Goal: Task Accomplishment & Management: Manage account settings

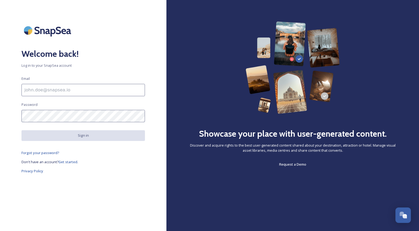
click at [91, 89] on input at bounding box center [82, 90] width 123 height 12
type input "[EMAIL_ADDRESS][DOMAIN_NAME]"
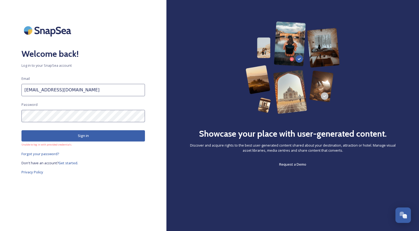
click at [83, 137] on button "Sign in" at bounding box center [82, 135] width 123 height 11
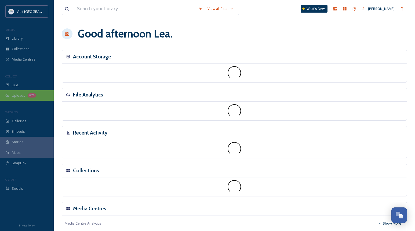
click at [20, 94] on span "Uploads" at bounding box center [18, 95] width 13 height 5
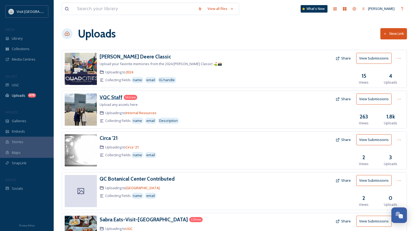
click at [112, 98] on h3 "VQC Staff" at bounding box center [110, 97] width 23 height 6
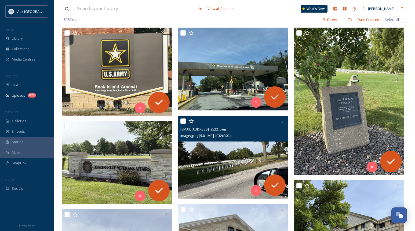
scroll to position [80, 0]
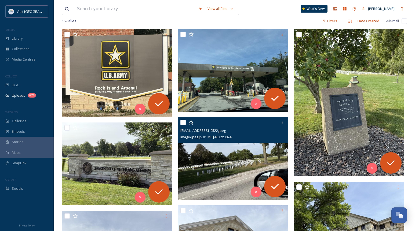
click at [274, 167] on img at bounding box center [233, 158] width 110 height 83
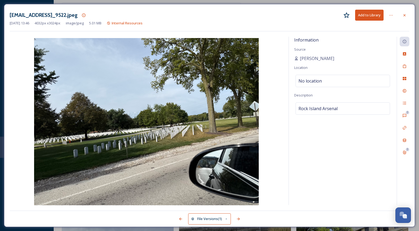
click at [409, 15] on div "[EMAIL_ADDRESS]_9522.jpeg Add to Library [DATE] 13:46 4032 px x 3024 px image/j…" at bounding box center [209, 115] width 411 height 223
click at [399, 14] on div "[EMAIL_ADDRESS]_9522.jpeg Add to Library" at bounding box center [209, 15] width 399 height 11
click at [404, 16] on icon at bounding box center [404, 15] width 4 height 4
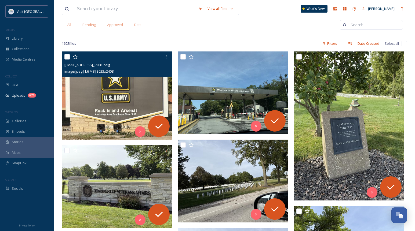
scroll to position [27, 0]
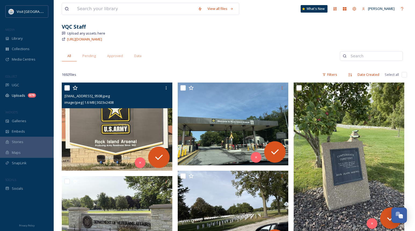
click at [66, 86] on input "checkbox" at bounding box center [66, 87] width 5 height 5
checkbox input "true"
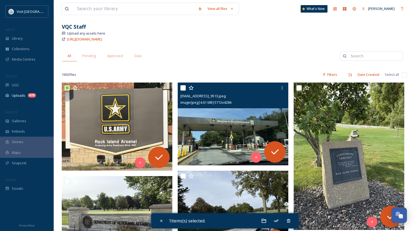
click at [185, 87] on input "checkbox" at bounding box center [182, 87] width 5 height 5
checkbox input "true"
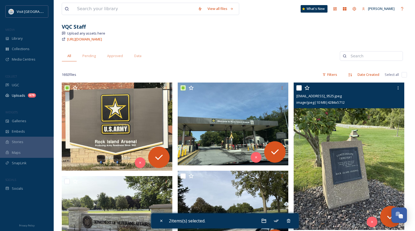
click at [299, 88] on input "checkbox" at bounding box center [298, 87] width 5 height 5
checkbox input "true"
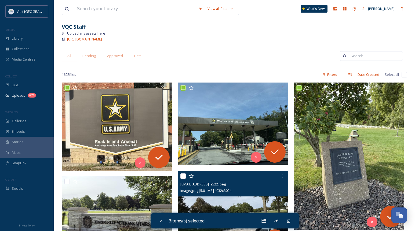
click at [184, 175] on input "checkbox" at bounding box center [182, 176] width 5 height 5
checkbox input "true"
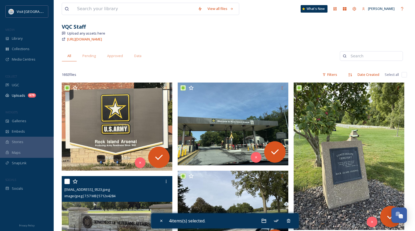
click at [67, 181] on input "checkbox" at bounding box center [66, 181] width 5 height 5
checkbox input "true"
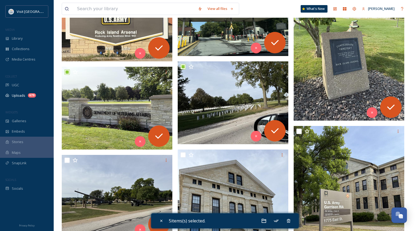
scroll to position [188, 0]
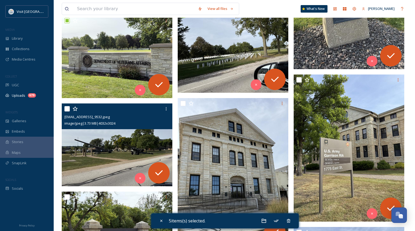
click at [65, 111] on input "checkbox" at bounding box center [66, 108] width 5 height 5
checkbox input "true"
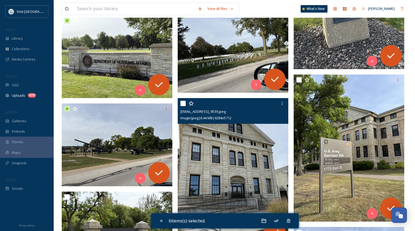
click at [182, 105] on input "checkbox" at bounding box center [182, 103] width 5 height 5
checkbox input "true"
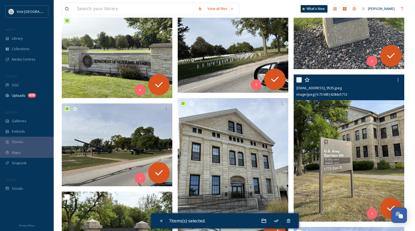
click at [303, 81] on div at bounding box center [349, 80] width 106 height 10
click at [298, 82] on input "checkbox" at bounding box center [298, 79] width 5 height 5
checkbox input "true"
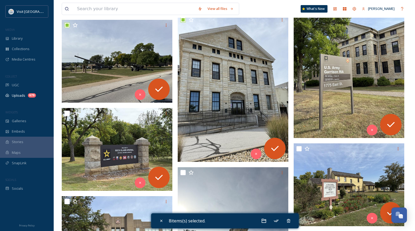
scroll to position [295, 0]
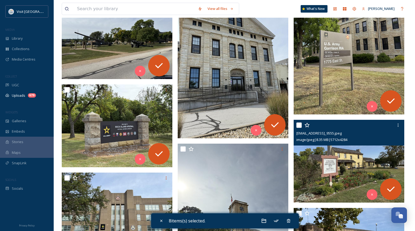
click at [298, 124] on input "checkbox" at bounding box center [298, 125] width 5 height 5
checkbox input "true"
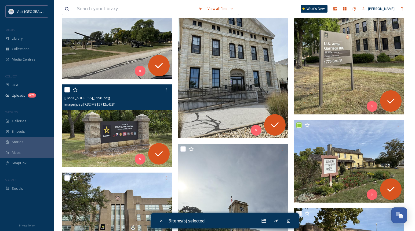
click at [64, 89] on div "[EMAIL_ADDRESS]_9558.jpeg image/jpeg | 7.32 MB | 5712 x 4284" at bounding box center [117, 97] width 110 height 26
click at [66, 88] on input "checkbox" at bounding box center [66, 89] width 5 height 5
checkbox input "true"
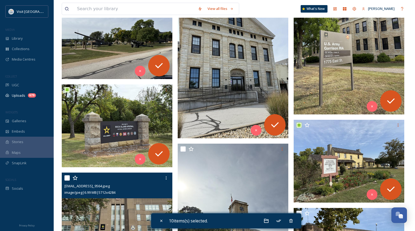
click at [67, 176] on input "checkbox" at bounding box center [66, 177] width 5 height 5
checkbox input "true"
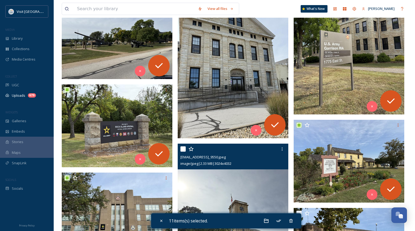
click at [183, 150] on input "checkbox" at bounding box center [182, 148] width 5 height 5
checkbox input "true"
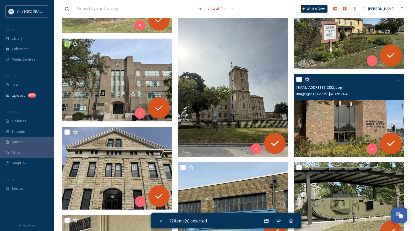
click at [297, 79] on input "checkbox" at bounding box center [298, 79] width 5 height 5
checkbox input "true"
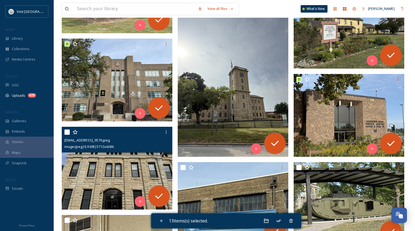
click at [64, 133] on input "checkbox" at bounding box center [66, 132] width 5 height 5
checkbox input "true"
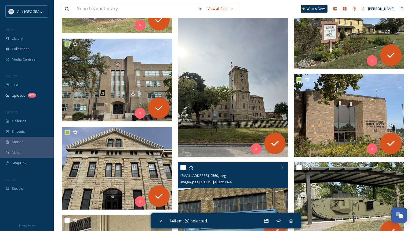
click at [183, 168] on input "checkbox" at bounding box center [182, 167] width 5 height 5
checkbox input "true"
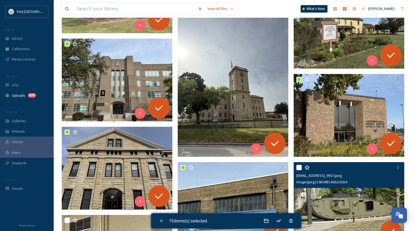
click at [300, 167] on input "checkbox" at bounding box center [298, 167] width 5 height 5
checkbox input "true"
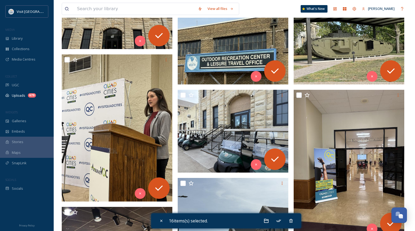
scroll to position [590, 0]
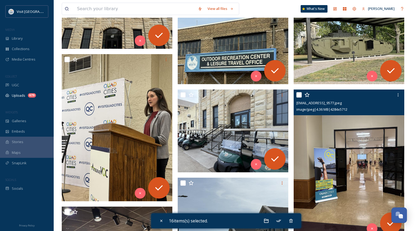
click at [299, 96] on input "checkbox" at bounding box center [298, 94] width 5 height 5
checkbox input "true"
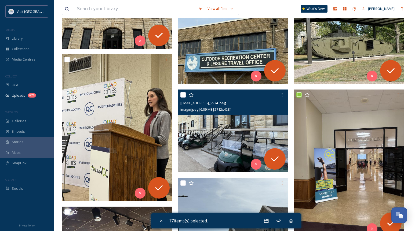
click at [181, 94] on input "checkbox" at bounding box center [182, 94] width 5 height 5
checkbox input "true"
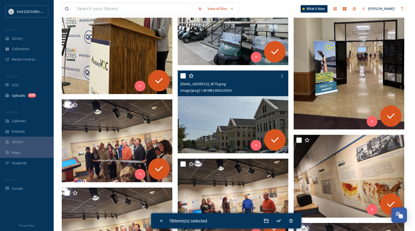
click at [182, 75] on input "checkbox" at bounding box center [182, 75] width 5 height 5
checkbox input "true"
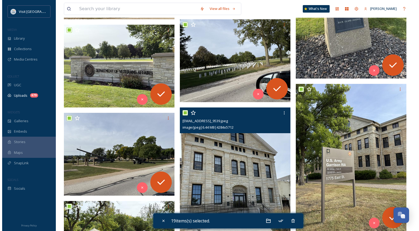
scroll to position [268, 0]
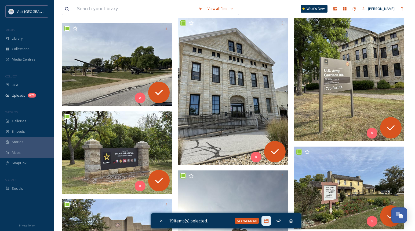
click at [268, 222] on icon at bounding box center [265, 220] width 5 height 5
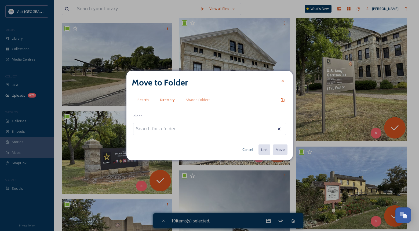
click at [174, 100] on span "Directory" at bounding box center [167, 99] width 14 height 5
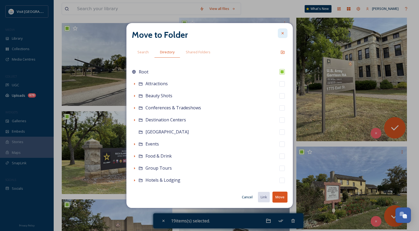
click at [285, 34] on div at bounding box center [283, 33] width 10 height 10
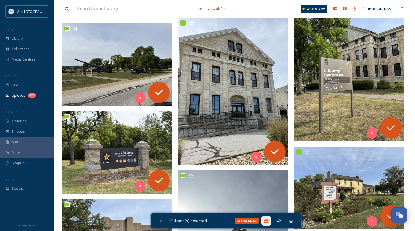
click at [268, 222] on icon at bounding box center [265, 220] width 5 height 5
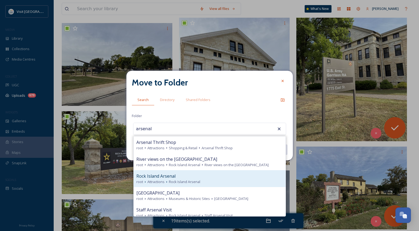
click at [187, 179] on div "Rock Island Arsenal" at bounding box center [209, 176] width 146 height 6
type input "Rock Island Arsenal"
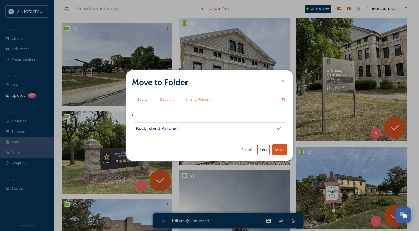
click at [284, 150] on button "Move" at bounding box center [279, 149] width 15 height 11
checkbox input "false"
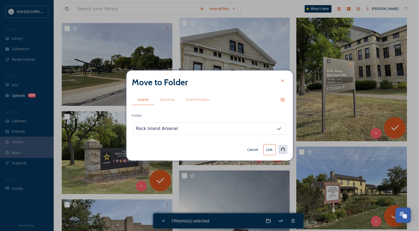
checkbox input "false"
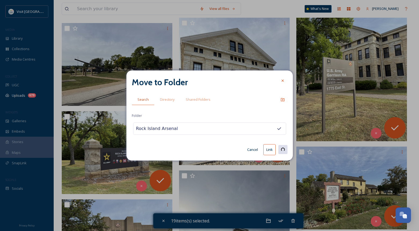
checkbox input "false"
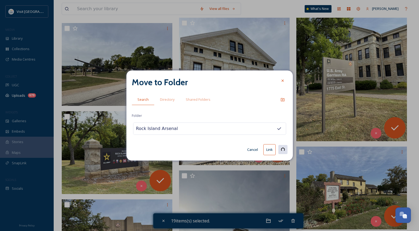
checkbox input "false"
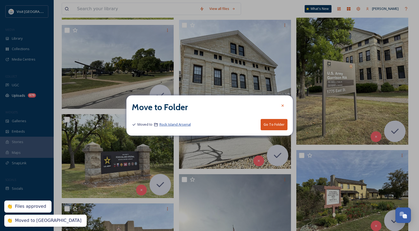
click at [176, 125] on span "Rock Island Arsenal" at bounding box center [174, 124] width 31 height 5
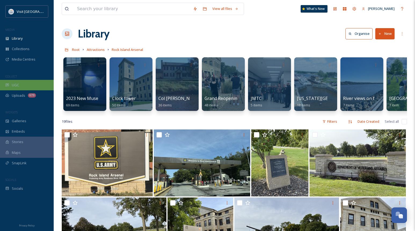
click at [19, 86] on div "UGC" at bounding box center [27, 85] width 54 height 10
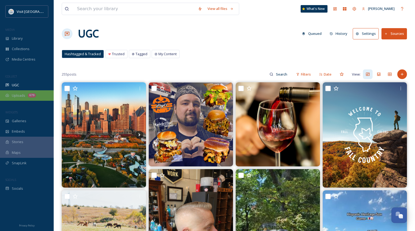
click at [14, 96] on span "Uploads" at bounding box center [18, 95] width 13 height 5
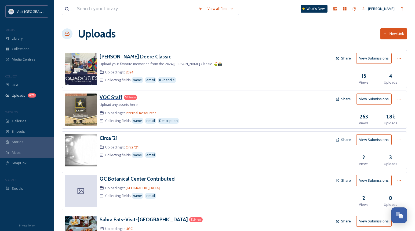
click at [107, 97] on h3 "VQC Staff" at bounding box center [110, 97] width 23 height 6
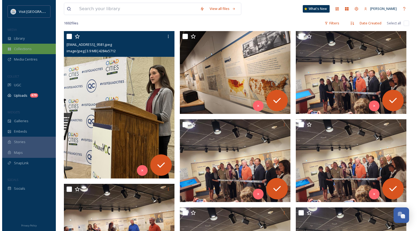
scroll to position [80, 0]
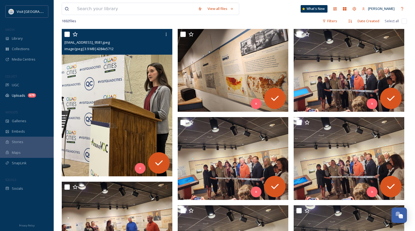
click at [65, 34] on input "checkbox" at bounding box center [66, 34] width 5 height 5
checkbox input "true"
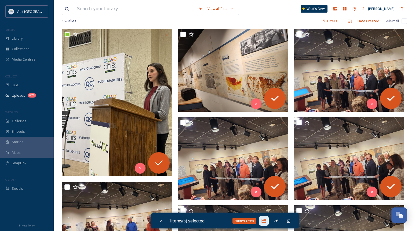
click at [263, 219] on icon at bounding box center [263, 220] width 5 height 5
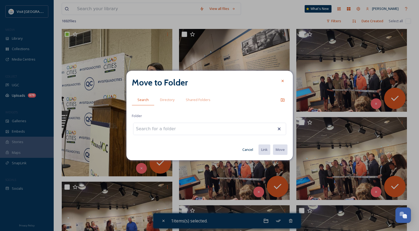
click at [173, 131] on input at bounding box center [162, 129] width 59 height 12
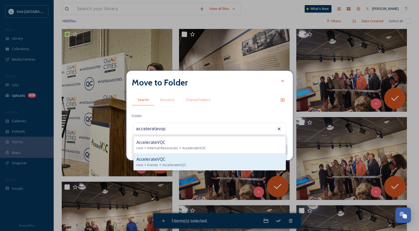
click at [179, 165] on span "AccelerateVQC" at bounding box center [174, 165] width 24 height 5
type input "AccelerateVQC"
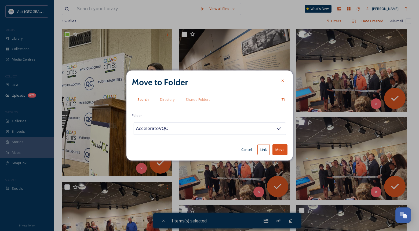
click at [165, 130] on input "AccelerateVQC" at bounding box center [162, 129] width 59 height 12
drag, startPoint x: 203, startPoint y: 130, endPoint x: 139, endPoint y: 120, distance: 63.9
click at [117, 122] on div "Move to Folder Search Directory Shared Folders Folder AccelerateVQC Cancel Link…" at bounding box center [209, 115] width 419 height 231
drag, startPoint x: 176, startPoint y: 129, endPoint x: 127, endPoint y: 128, distance: 48.6
click at [127, 128] on div "Move to Folder Search Directory Shared Folders Folder AccelerateVQC Cancel Link…" at bounding box center [209, 116] width 166 height 90
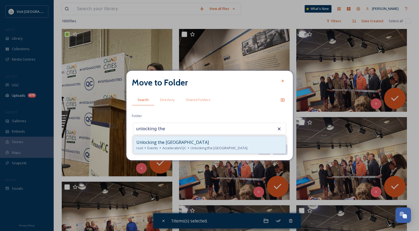
click at [184, 143] on span "Unlocking the [GEOGRAPHIC_DATA]" at bounding box center [172, 142] width 72 height 6
type input "Unlocking the [GEOGRAPHIC_DATA]"
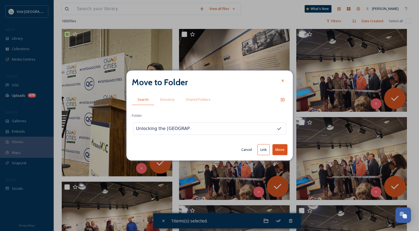
click at [278, 150] on button "Move" at bounding box center [279, 149] width 15 height 11
checkbox input "false"
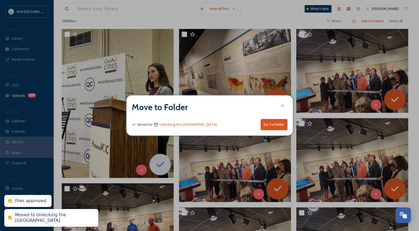
click at [272, 124] on button "Go To Folder" at bounding box center [273, 124] width 27 height 11
